Goal: Navigation & Orientation: Find specific page/section

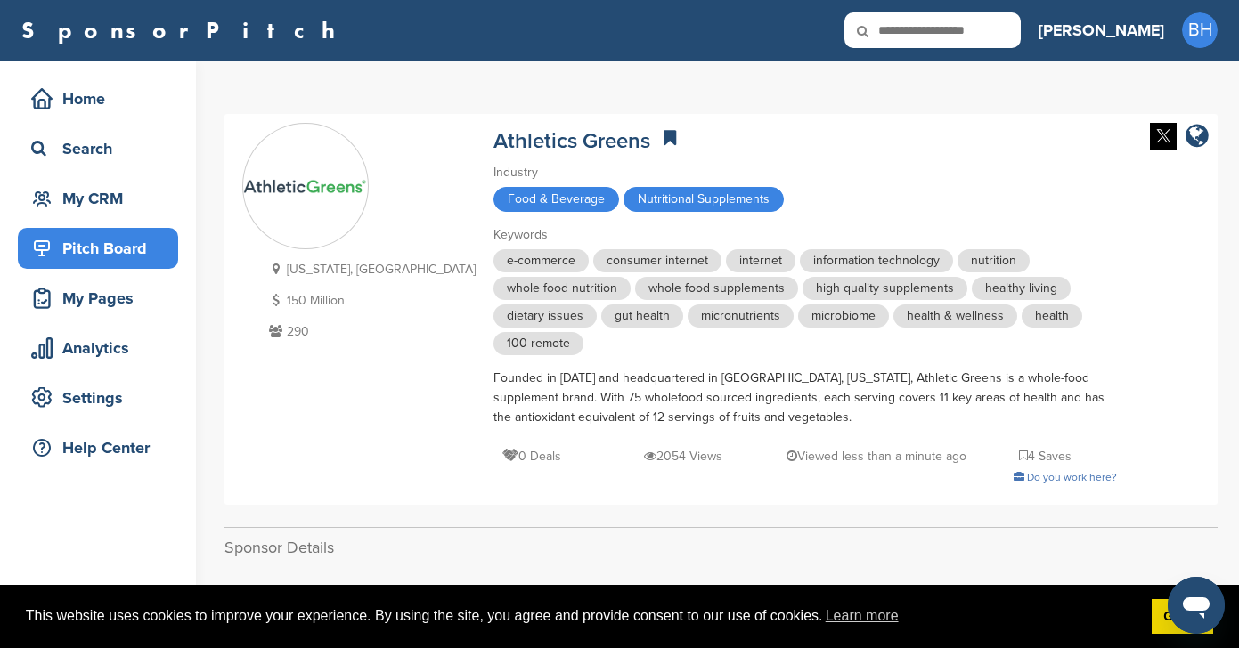
click at [82, 257] on div "Pitch Board" at bounding box center [102, 248] width 151 height 32
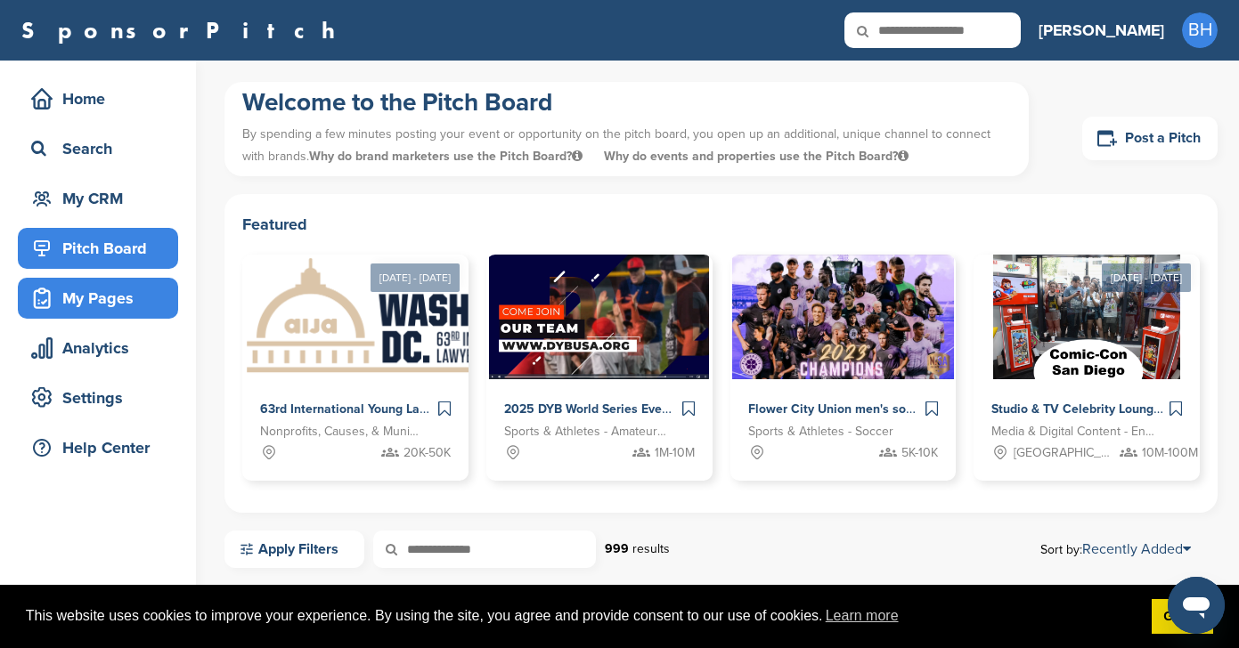
click at [86, 297] on div "My Pages" at bounding box center [102, 298] width 151 height 32
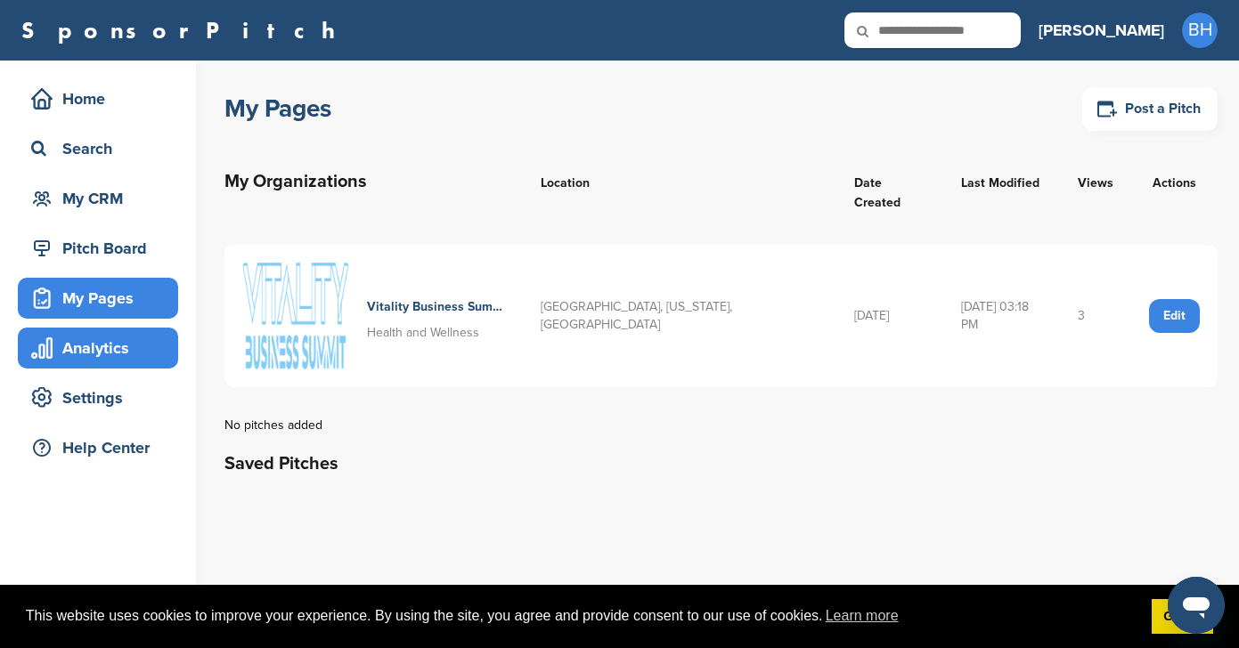
click at [86, 353] on div "Analytics" at bounding box center [102, 348] width 151 height 32
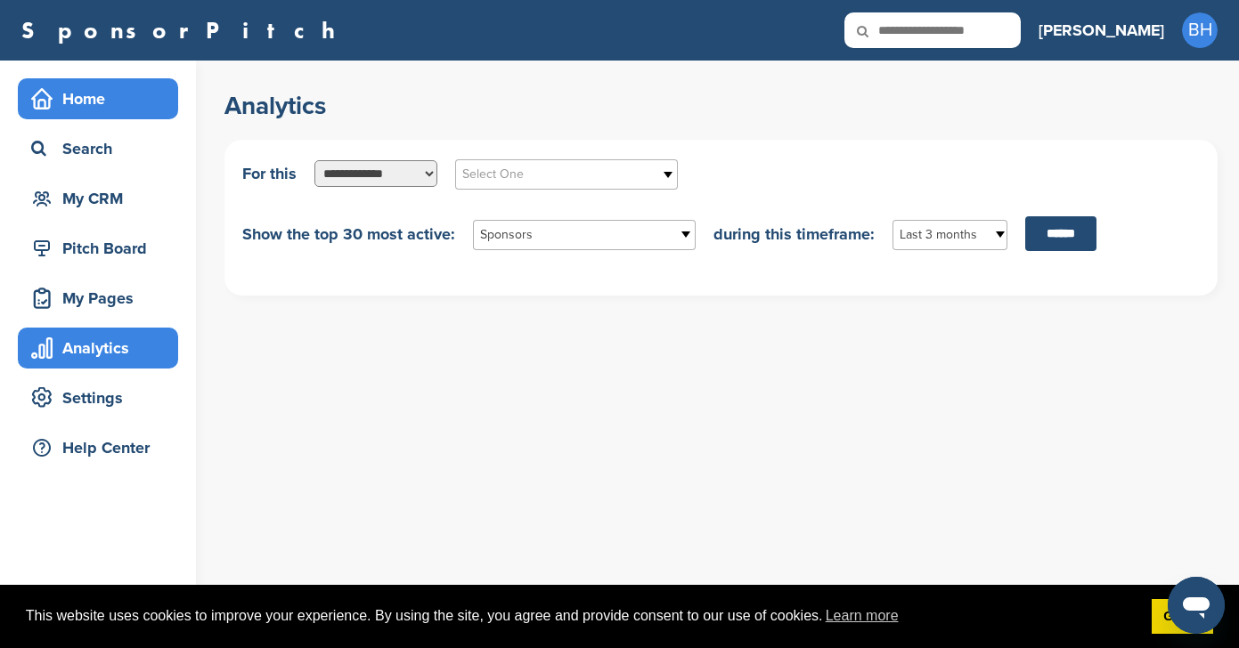
click at [95, 107] on div "Home" at bounding box center [102, 99] width 151 height 32
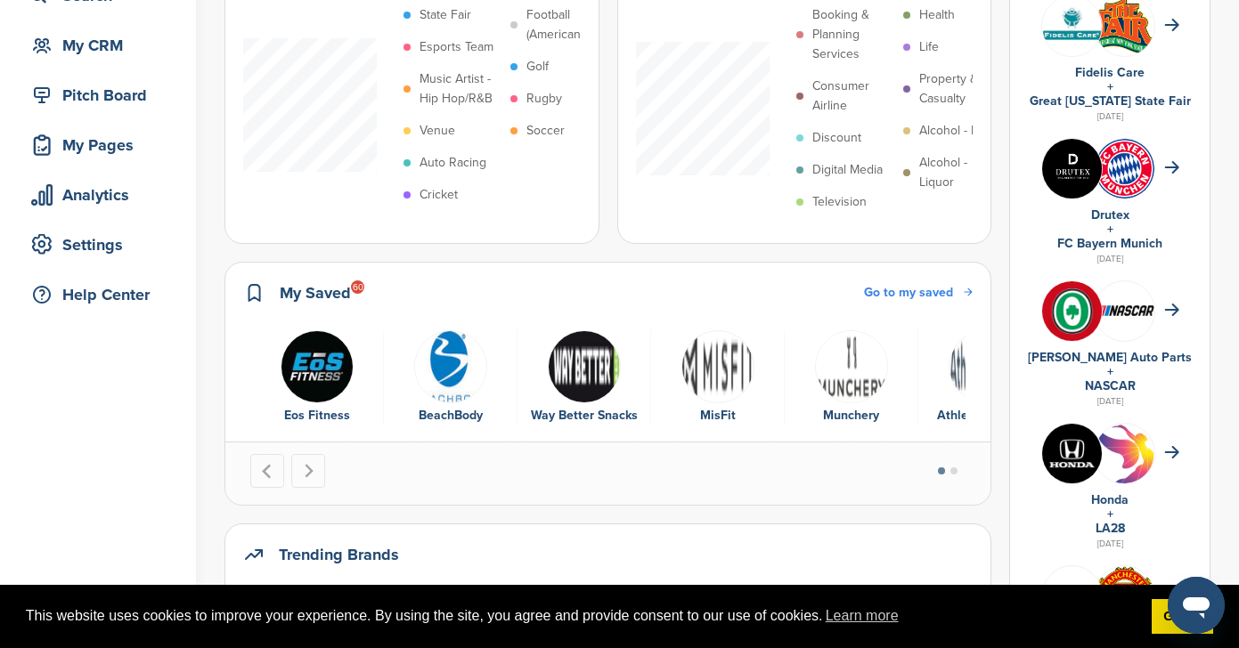
scroll to position [344, 0]
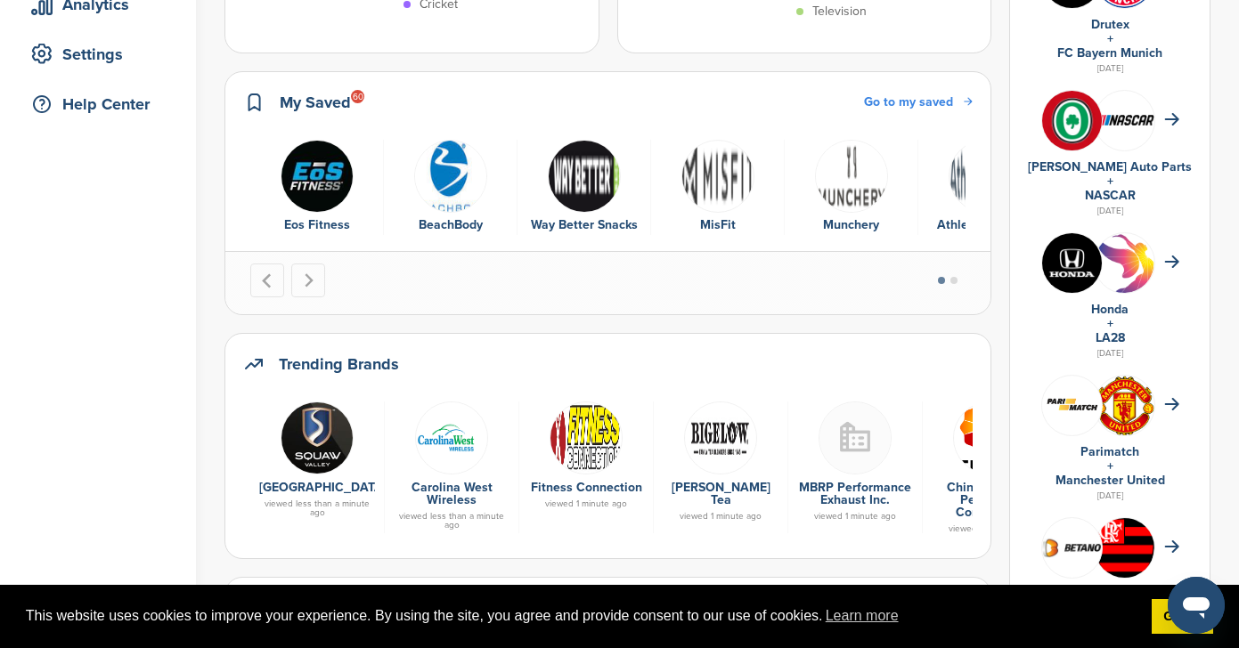
click at [940, 107] on span "Go to my saved" at bounding box center [908, 101] width 89 height 15
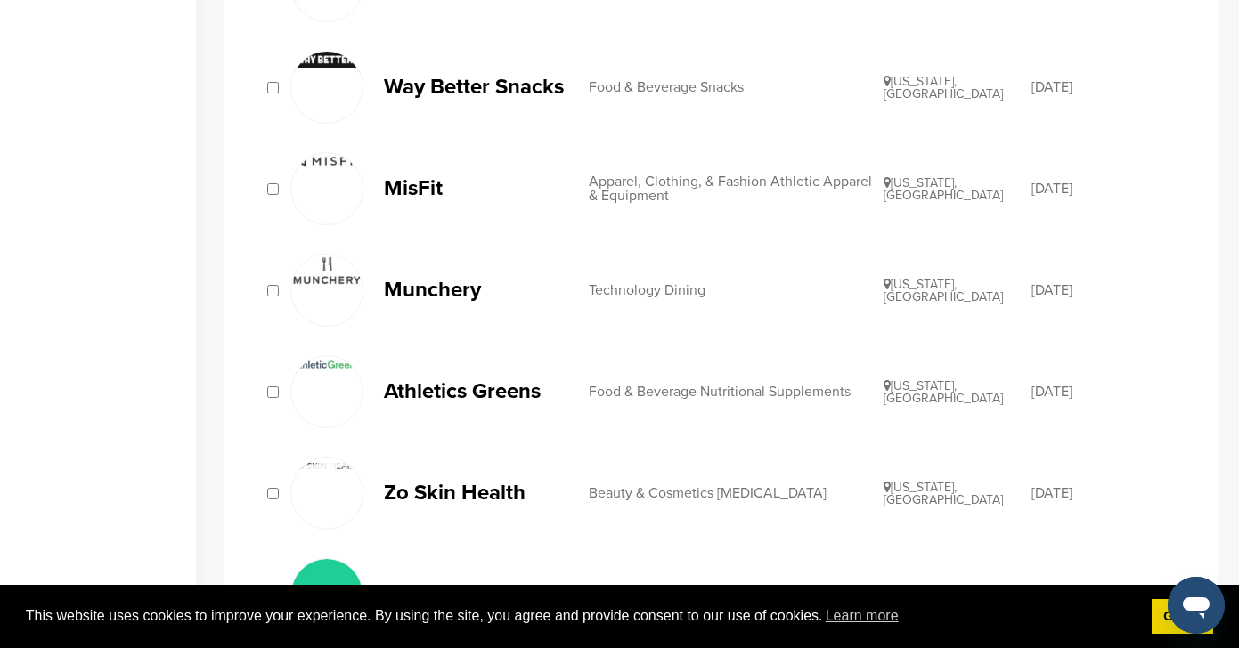
scroll to position [663, 0]
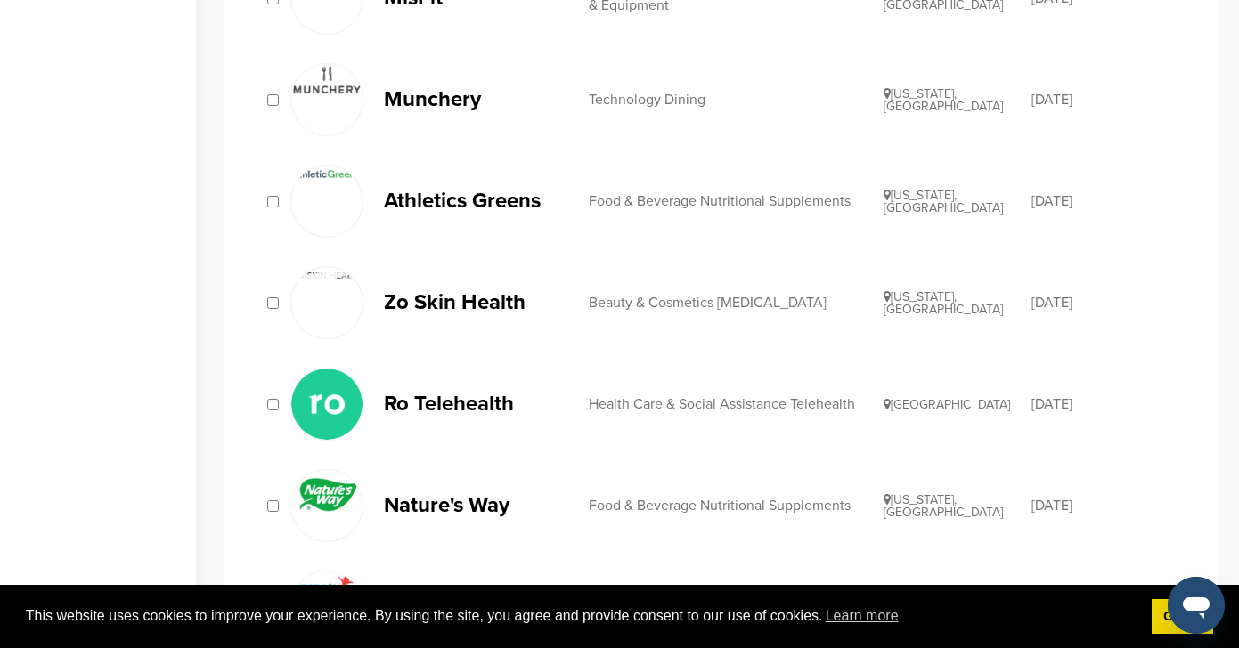
click at [468, 307] on p "Zo Skin Health" at bounding box center [477, 302] width 187 height 22
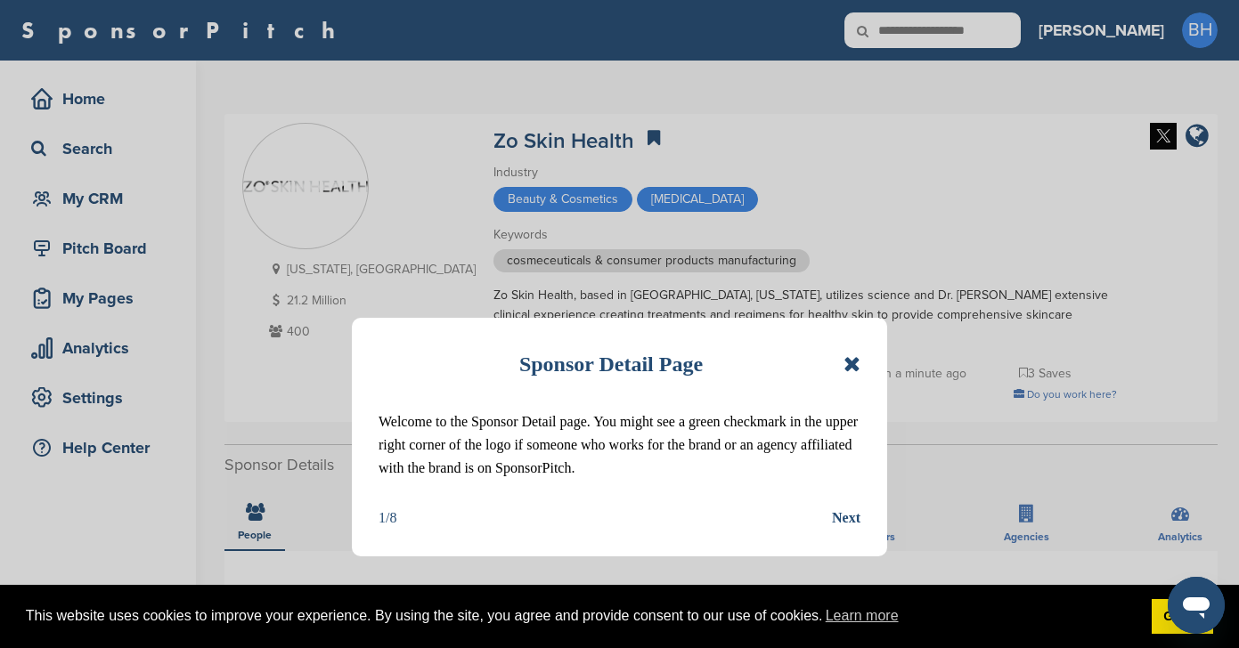
click at [847, 359] on icon at bounding box center [851, 364] width 17 height 21
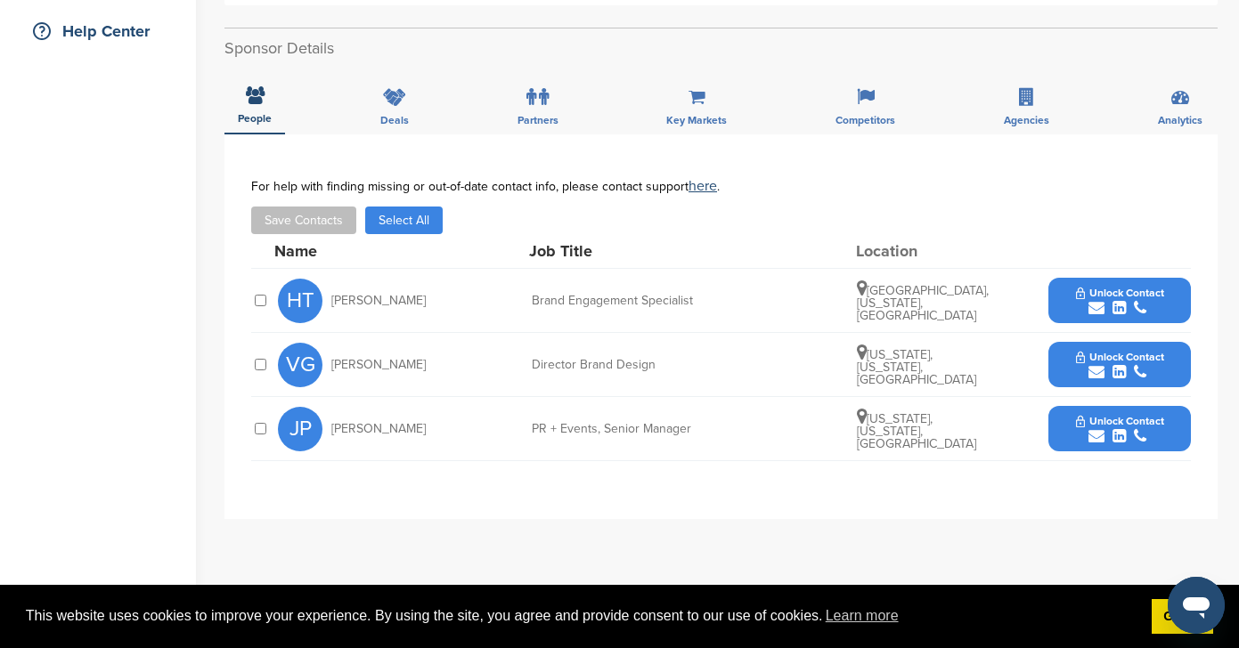
scroll to position [433, 0]
